Goal: Task Accomplishment & Management: Manage account settings

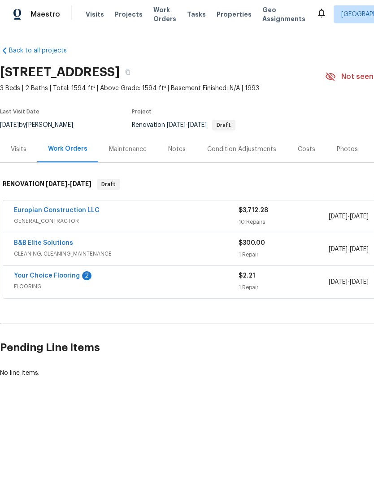
click at [24, 212] on link "Europian Construction LLC" at bounding box center [57, 210] width 86 height 6
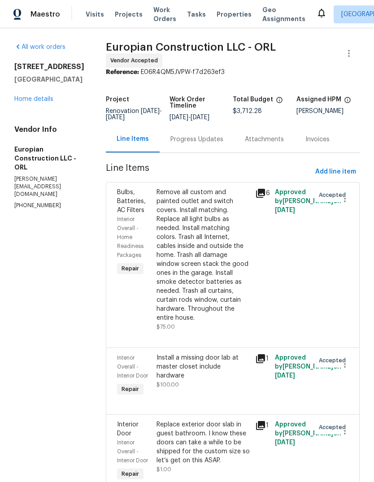
click at [28, 102] on link "Home details" at bounding box center [33, 99] width 39 height 6
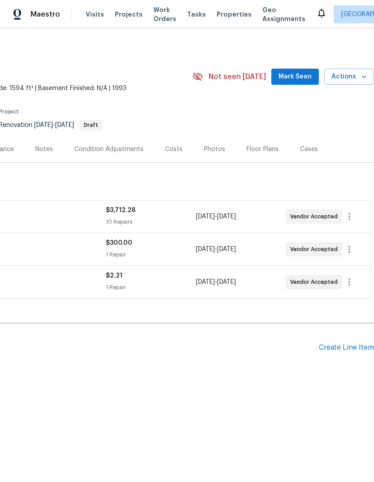
scroll to position [0, 133]
click at [354, 217] on icon "button" at bounding box center [349, 216] width 11 height 11
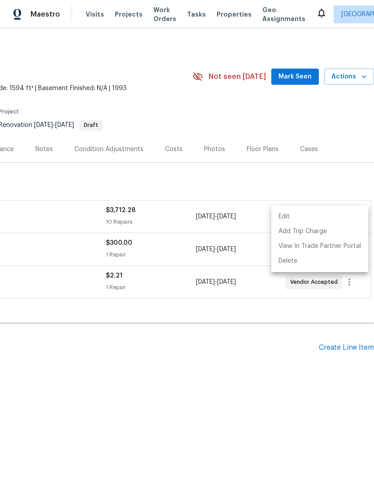
click at [332, 219] on li "Edit" at bounding box center [319, 216] width 97 height 15
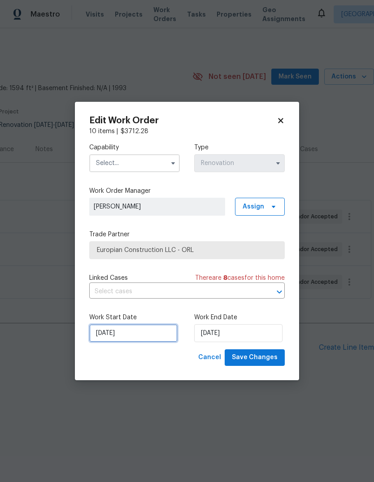
click at [100, 334] on input "[DATE]" at bounding box center [133, 333] width 88 height 18
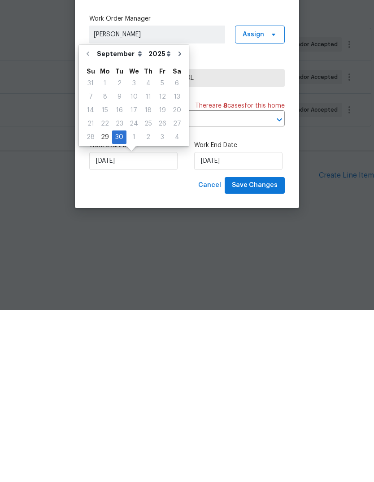
click at [102, 303] on div "29" at bounding box center [105, 309] width 14 height 13
type input "[DATE]"
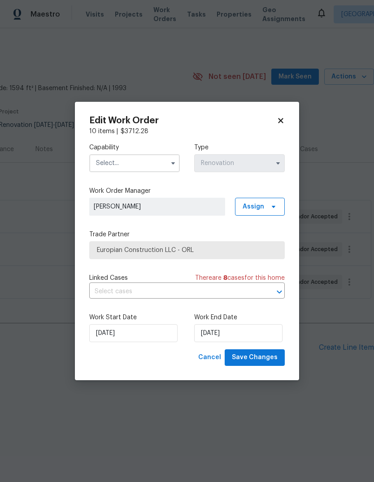
click at [99, 163] on input "text" at bounding box center [134, 163] width 91 height 18
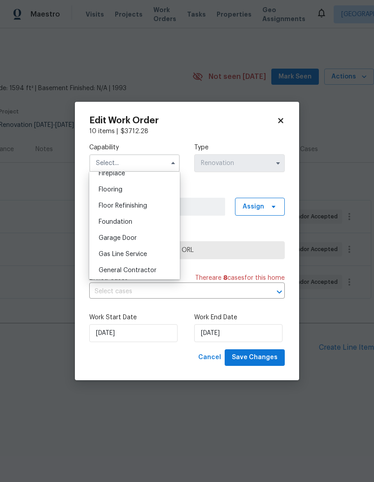
click at [124, 270] on span "General Contractor" at bounding box center [128, 270] width 58 height 6
type input "General Contractor"
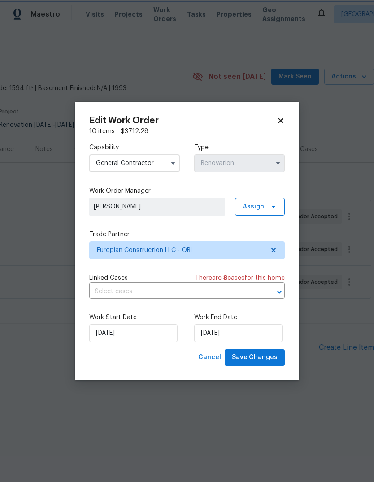
scroll to position [358, 0]
click at [272, 355] on span "Save Changes" at bounding box center [255, 357] width 46 height 11
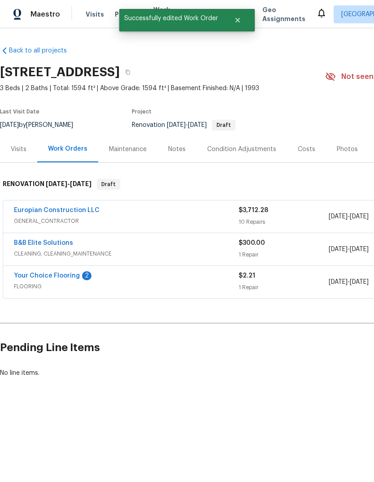
scroll to position [0, 0]
